Goal: Information Seeking & Learning: Understand process/instructions

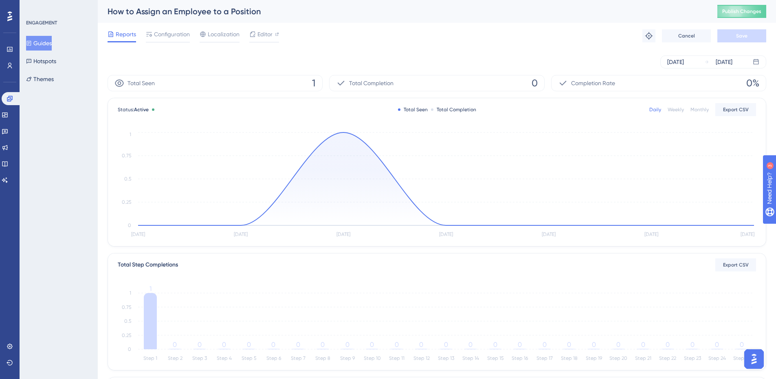
click at [45, 44] on button "Guides" at bounding box center [39, 43] width 26 height 15
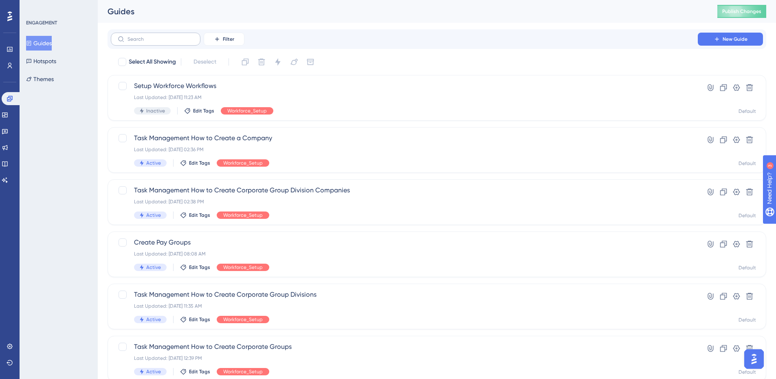
click at [190, 45] on label at bounding box center [156, 39] width 90 height 13
click at [190, 42] on input "text" at bounding box center [160, 39] width 66 height 6
click at [189, 44] on label at bounding box center [156, 39] width 90 height 13
click at [189, 42] on input "text" at bounding box center [160, 39] width 66 height 6
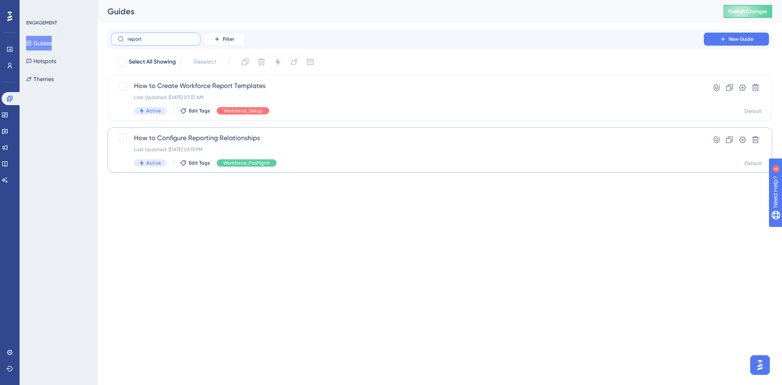
type input "report"
click at [231, 139] on span "How to Configure Reporting Relationships" at bounding box center [407, 138] width 547 height 10
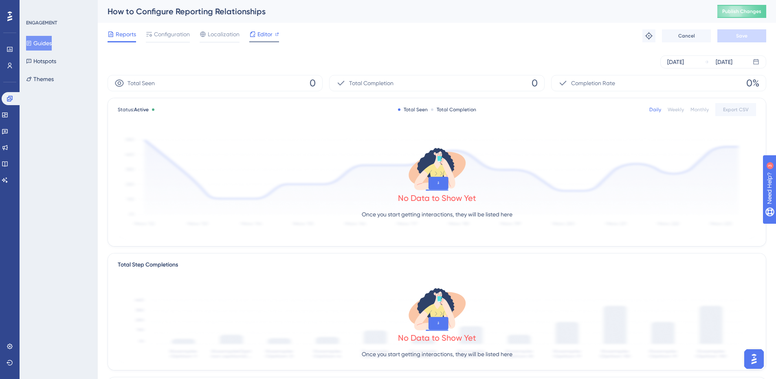
click at [261, 33] on span "Editor" at bounding box center [264, 34] width 15 height 10
